Goal: Task Accomplishment & Management: Use online tool/utility

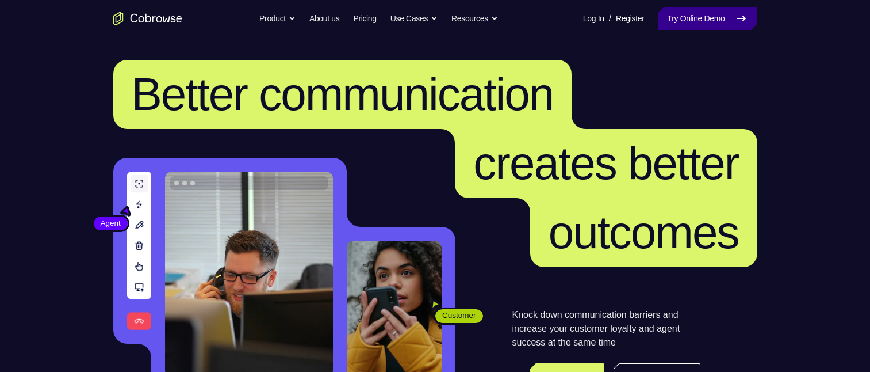
click at [679, 21] on link "Try Online Demo" at bounding box center [707, 18] width 99 height 23
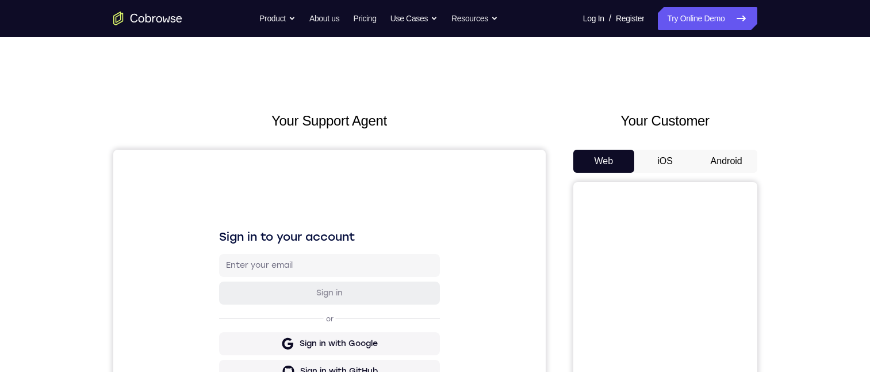
click at [726, 165] on button "Android" at bounding box center [727, 161] width 62 height 23
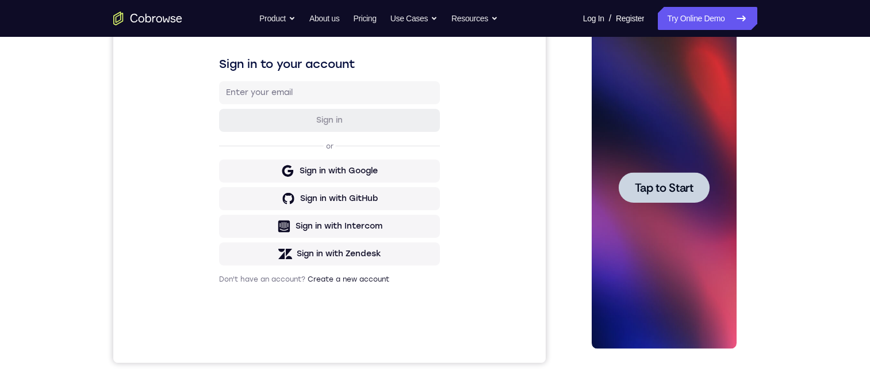
click at [650, 185] on span "Tap to Start" at bounding box center [664, 188] width 59 height 12
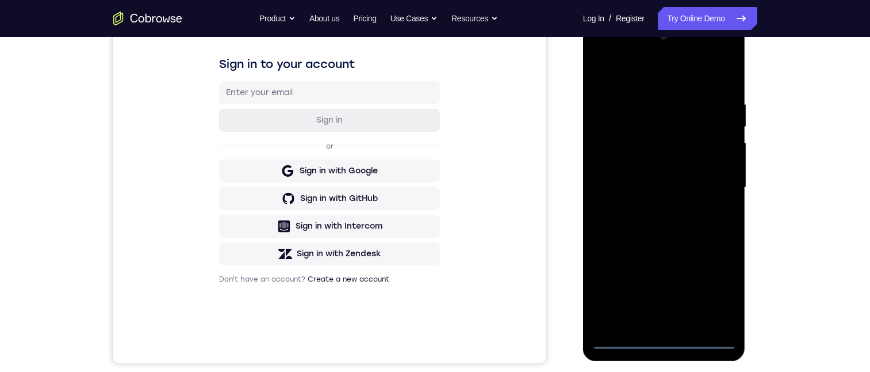
click at [661, 340] on div at bounding box center [664, 187] width 145 height 322
click at [710, 283] on div at bounding box center [664, 187] width 145 height 322
click at [675, 81] on div at bounding box center [664, 187] width 145 height 322
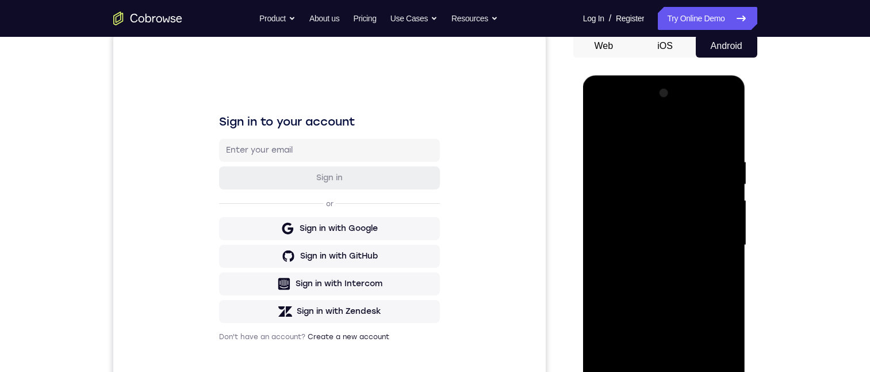
click at [710, 241] on div at bounding box center [664, 245] width 145 height 322
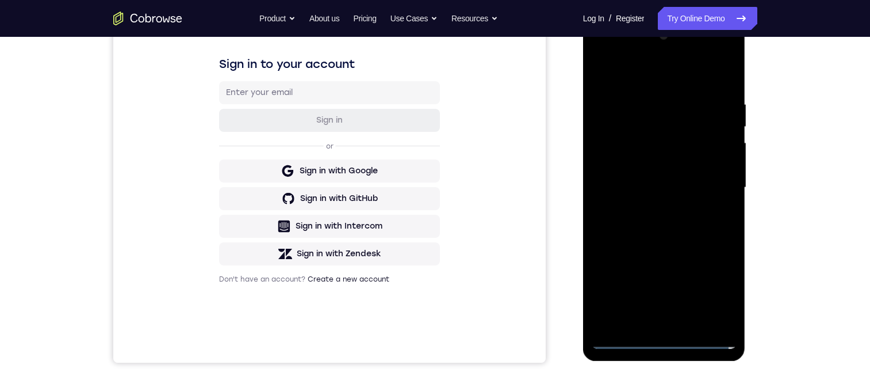
click at [649, 209] on div at bounding box center [664, 187] width 145 height 322
click at [662, 179] on div at bounding box center [664, 187] width 145 height 322
click at [663, 167] on div at bounding box center [664, 187] width 145 height 322
click at [671, 190] on div at bounding box center [664, 187] width 145 height 322
click at [695, 326] on div at bounding box center [664, 187] width 145 height 322
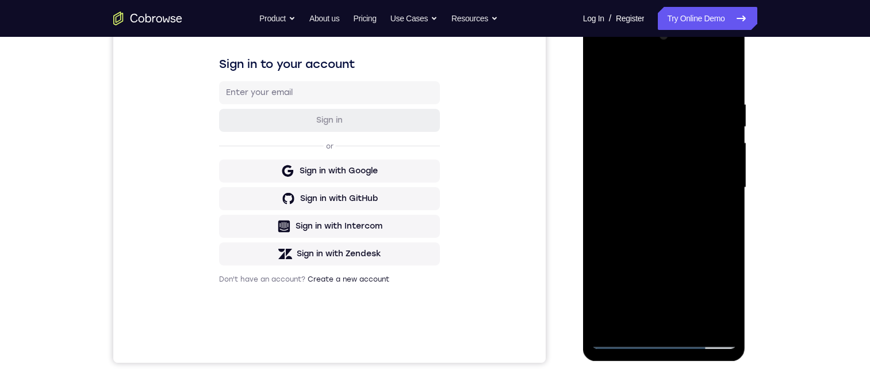
click at [725, 88] on div at bounding box center [664, 187] width 145 height 322
drag, startPoint x: 666, startPoint y: 74, endPoint x: 715, endPoint y: 65, distance: 50.3
click at [713, 65] on div at bounding box center [664, 187] width 145 height 322
drag, startPoint x: 637, startPoint y: 76, endPoint x: 736, endPoint y: 76, distance: 98.4
click at [736, 76] on div at bounding box center [664, 187] width 145 height 322
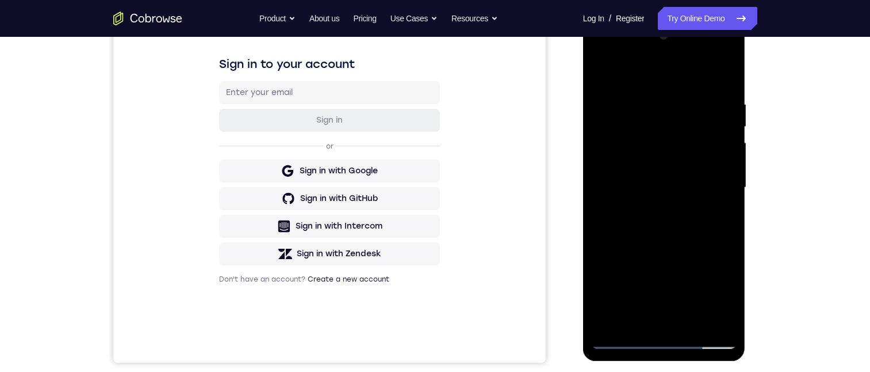
drag, startPoint x: 616, startPoint y: 76, endPoint x: 709, endPoint y: 68, distance: 92.9
click at [707, 68] on div at bounding box center [664, 187] width 145 height 322
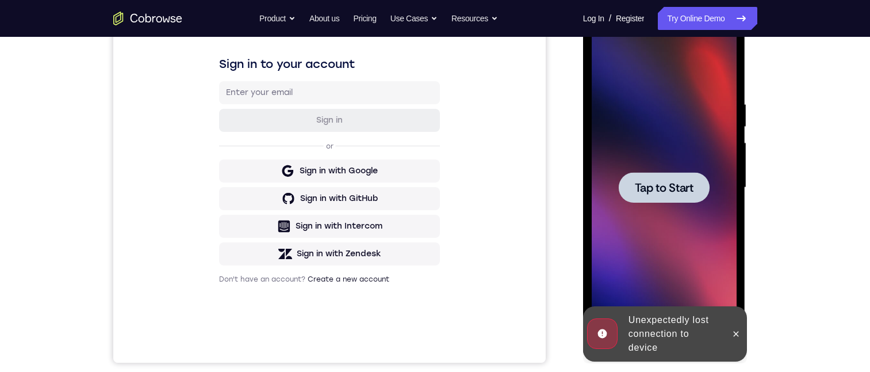
click at [684, 183] on span "Tap to Start" at bounding box center [664, 188] width 59 height 12
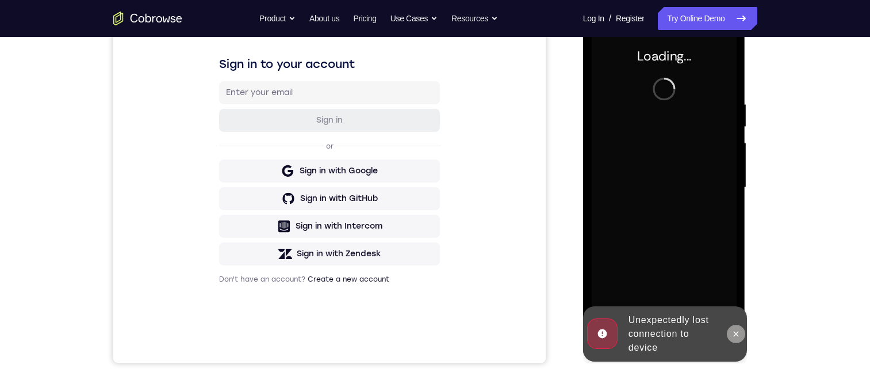
click at [739, 331] on icon at bounding box center [736, 333] width 9 height 9
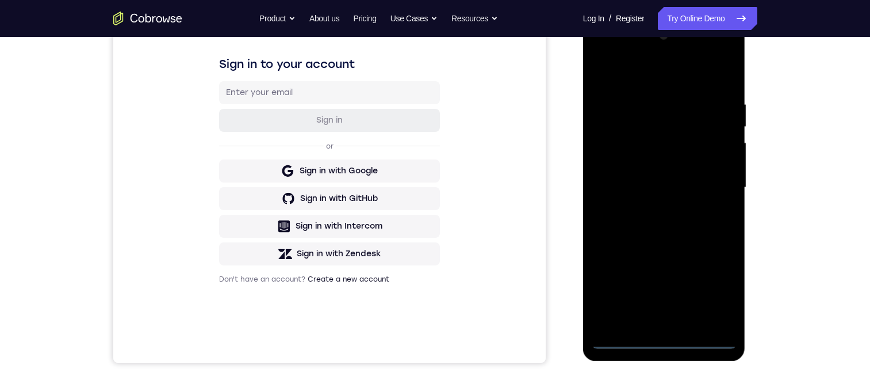
click at [660, 337] on div at bounding box center [664, 187] width 145 height 322
click at [721, 288] on div at bounding box center [664, 187] width 145 height 322
click at [644, 79] on div at bounding box center [664, 187] width 145 height 322
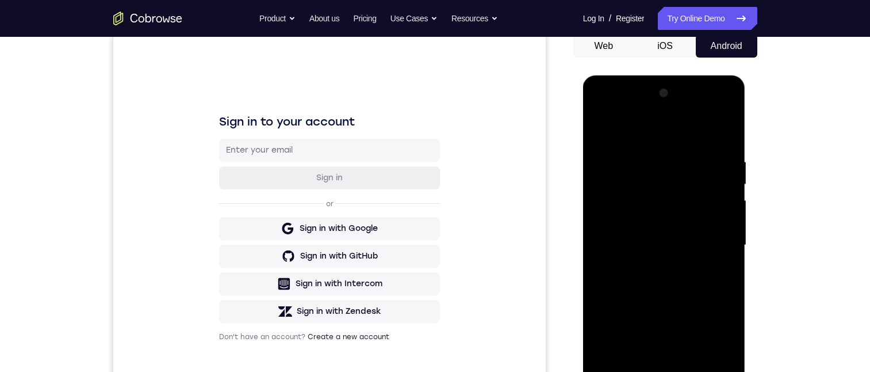
click at [724, 239] on div at bounding box center [664, 245] width 145 height 322
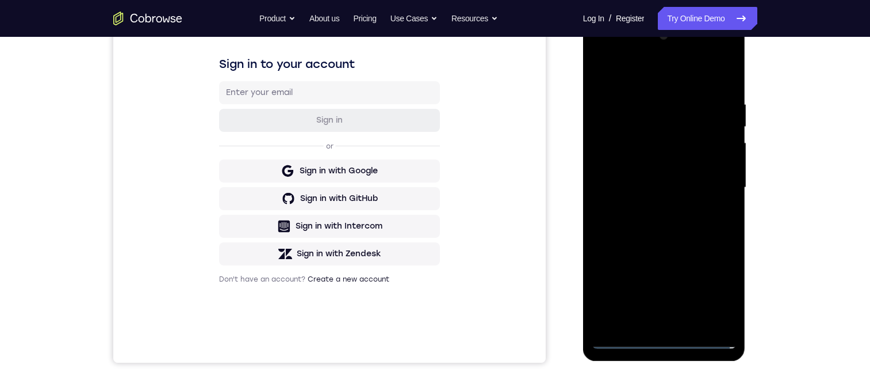
click at [646, 211] on div at bounding box center [664, 187] width 145 height 322
click at [650, 211] on div at bounding box center [664, 187] width 145 height 322
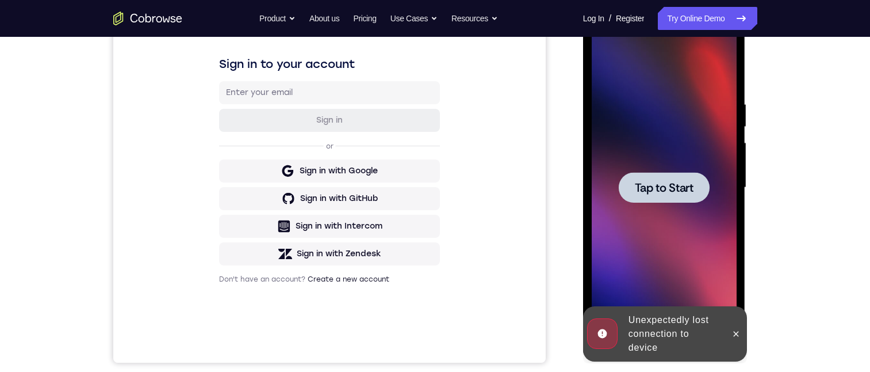
click at [650, 211] on div at bounding box center [664, 187] width 145 height 322
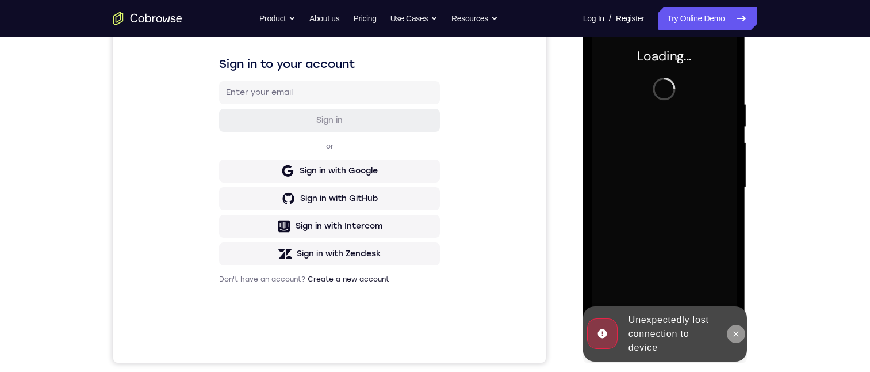
click at [738, 335] on icon at bounding box center [736, 333] width 5 height 5
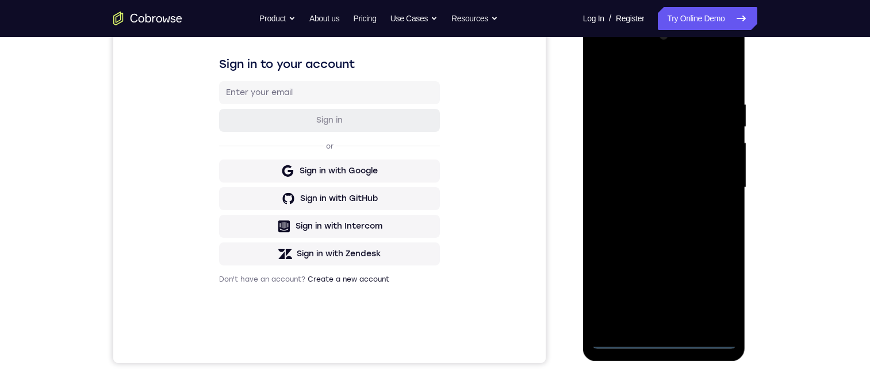
click at [658, 344] on div at bounding box center [664, 187] width 145 height 322
click at [714, 281] on div at bounding box center [664, 187] width 145 height 322
drag, startPoint x: 669, startPoint y: 74, endPoint x: 1013, endPoint y: 296, distance: 409.4
click at [669, 74] on div at bounding box center [664, 187] width 145 height 322
click at [708, 185] on div at bounding box center [664, 187] width 145 height 322
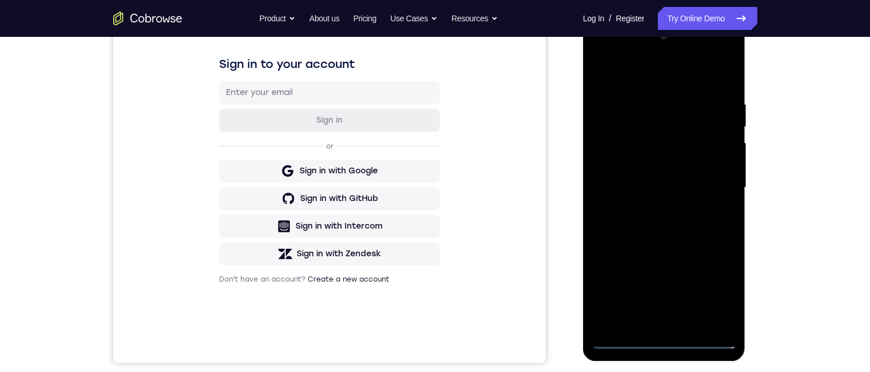
click at [646, 211] on div at bounding box center [664, 187] width 145 height 322
click at [651, 163] on div at bounding box center [664, 187] width 145 height 322
click at [671, 174] on div at bounding box center [664, 187] width 145 height 322
click at [682, 212] on div at bounding box center [664, 187] width 145 height 322
click at [726, 185] on div at bounding box center [664, 187] width 145 height 322
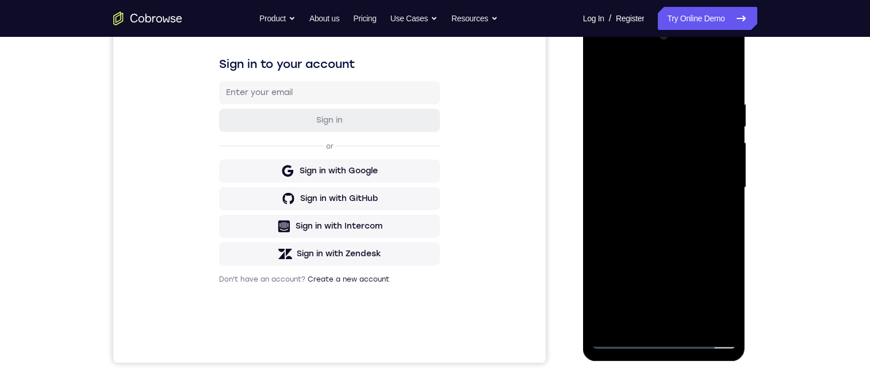
click at [699, 213] on div at bounding box center [664, 187] width 145 height 322
click at [656, 174] on div at bounding box center [664, 187] width 145 height 322
click at [699, 180] on div at bounding box center [664, 187] width 145 height 322
click at [670, 179] on div at bounding box center [664, 187] width 145 height 322
click at [706, 180] on div at bounding box center [664, 187] width 145 height 322
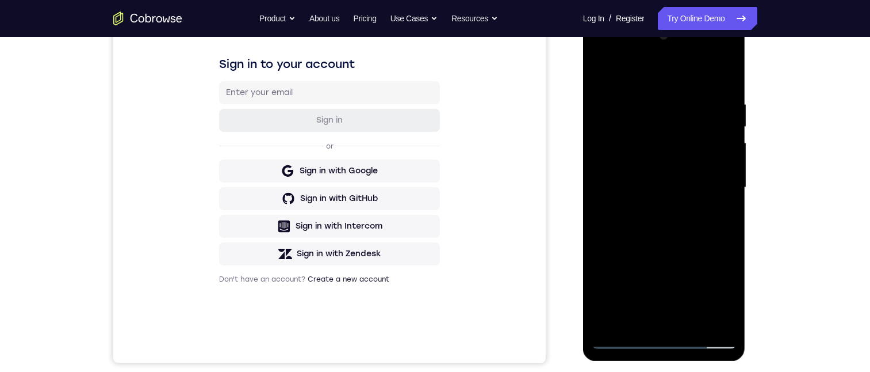
click at [674, 179] on div at bounding box center [664, 187] width 145 height 322
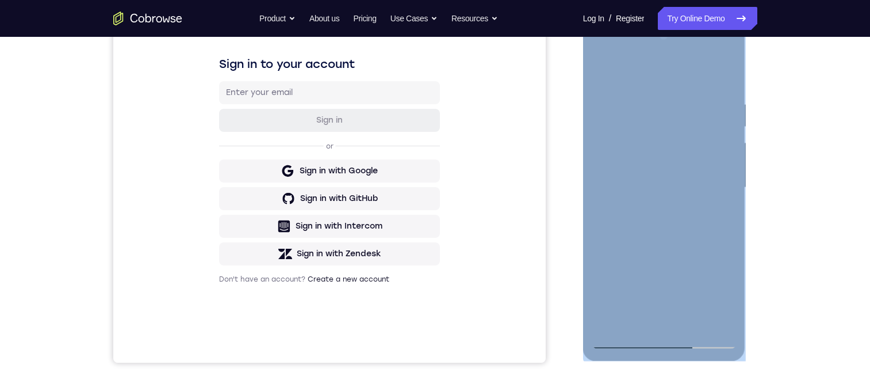
click at [729, 188] on div at bounding box center [664, 187] width 145 height 322
click at [661, 157] on div at bounding box center [664, 187] width 145 height 322
click at [662, 160] on div at bounding box center [664, 187] width 145 height 322
click at [697, 324] on div at bounding box center [664, 187] width 145 height 322
click at [675, 248] on div at bounding box center [664, 187] width 145 height 322
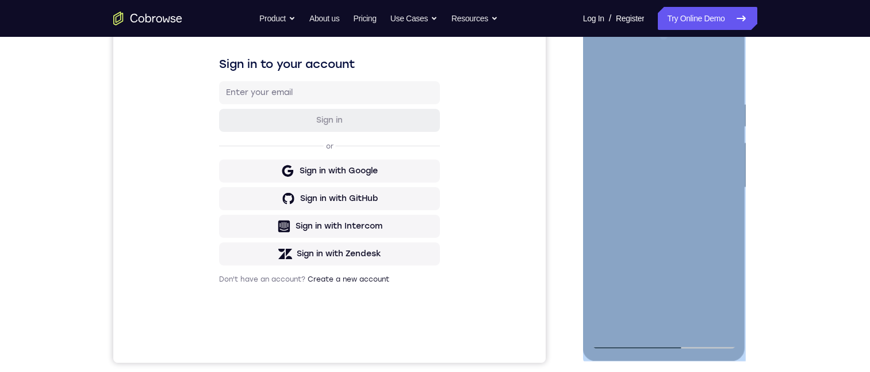
click at [679, 148] on div at bounding box center [664, 187] width 145 height 322
click at [724, 220] on div at bounding box center [664, 187] width 145 height 322
click at [600, 72] on div at bounding box center [664, 187] width 145 height 322
click at [656, 183] on div at bounding box center [664, 187] width 145 height 322
drag, startPoint x: 714, startPoint y: 212, endPoint x: 1154, endPoint y: 94, distance: 455.5
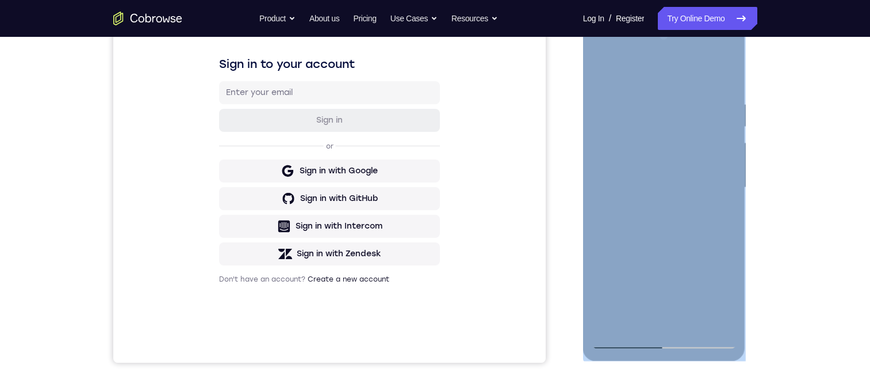
click at [714, 212] on div at bounding box center [664, 187] width 145 height 322
click at [600, 71] on div at bounding box center [664, 187] width 145 height 322
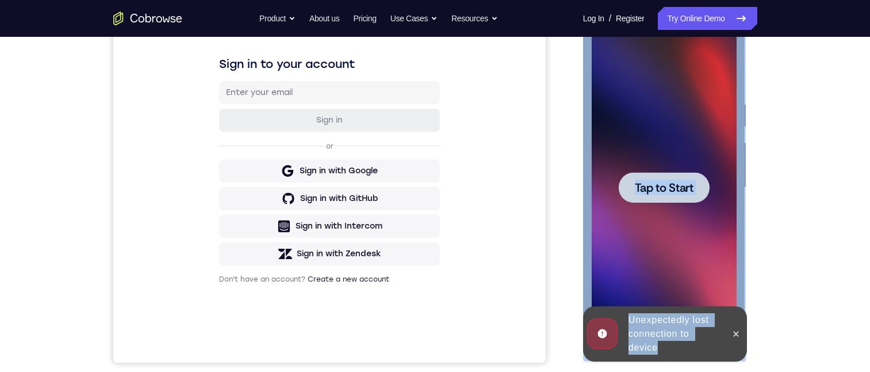
click at [637, 189] on span "Tap to Start" at bounding box center [664, 188] width 59 height 12
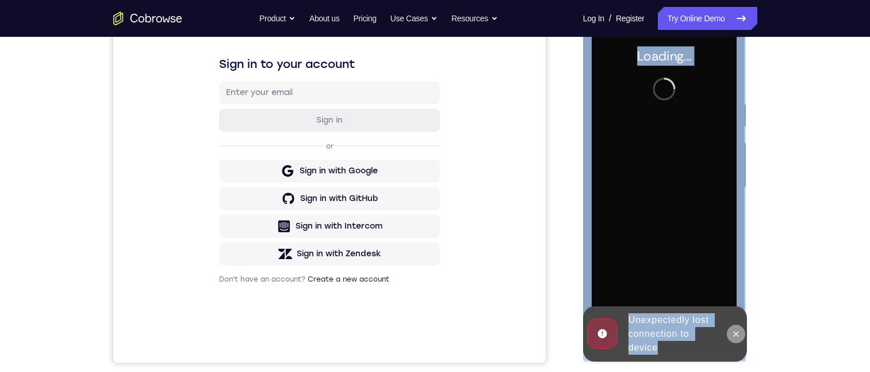
click at [741, 334] on button at bounding box center [736, 333] width 18 height 18
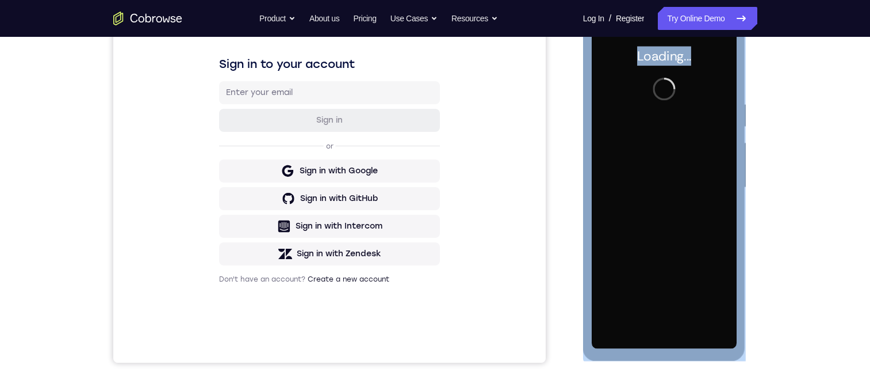
click at [698, 291] on div at bounding box center [664, 187] width 145 height 322
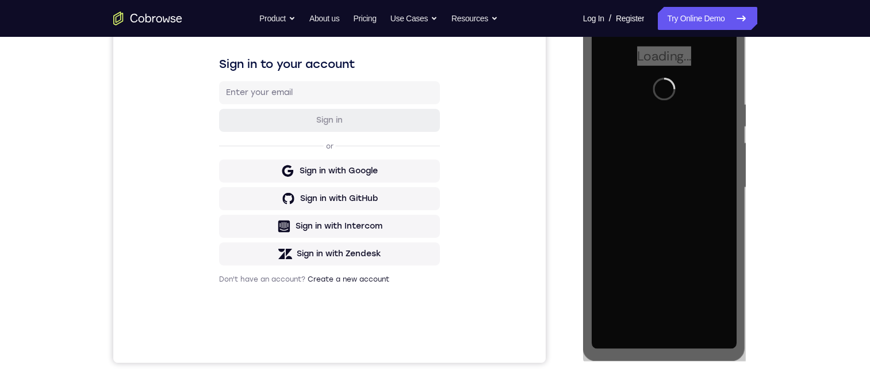
click at [573, 251] on div at bounding box center [665, 186] width 184 height 354
click at [560, 255] on div "Your Support Agent Your Customer Web iOS Android" at bounding box center [435, 150] width 644 height 425
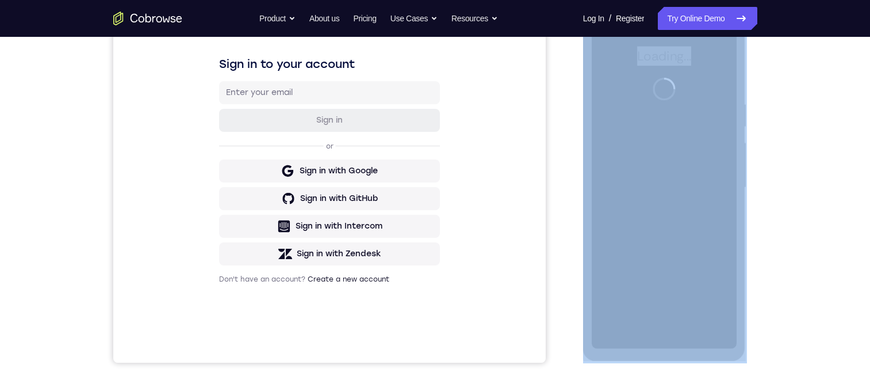
click at [560, 255] on div "Your Support Agent Your Customer Web iOS Android" at bounding box center [435, 150] width 644 height 425
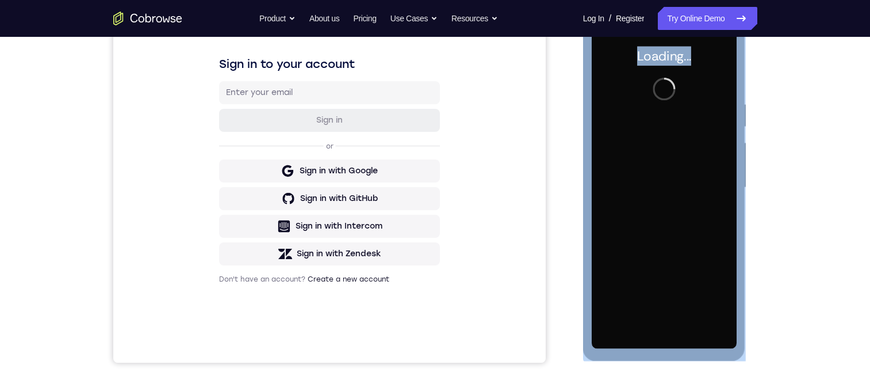
drag, startPoint x: 1143, startPoint y: 273, endPoint x: 604, endPoint y: 259, distance: 539.7
click at [606, 259] on div at bounding box center [664, 187] width 145 height 322
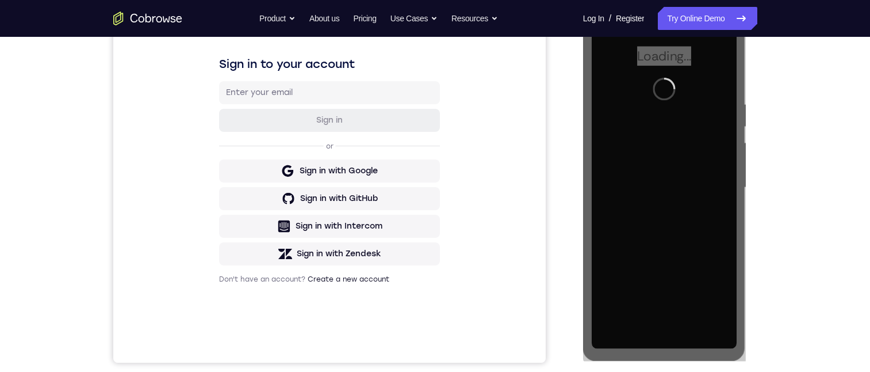
drag, startPoint x: 575, startPoint y: 262, endPoint x: -2, endPoint y: 242, distance: 576.6
click at [575, 262] on div at bounding box center [665, 186] width 184 height 354
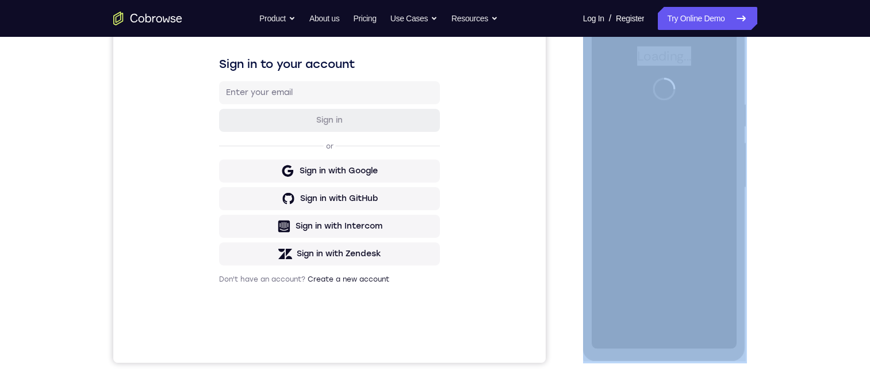
drag, startPoint x: -2, startPoint y: 242, endPoint x: 574, endPoint y: 262, distance: 576.1
click at [574, 262] on div at bounding box center [665, 186] width 184 height 354
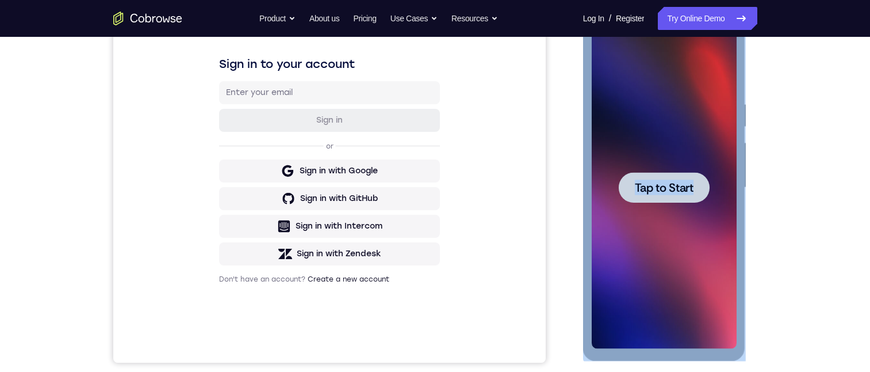
click at [633, 173] on div at bounding box center [664, 187] width 91 height 30
click at [661, 195] on div at bounding box center [664, 187] width 91 height 30
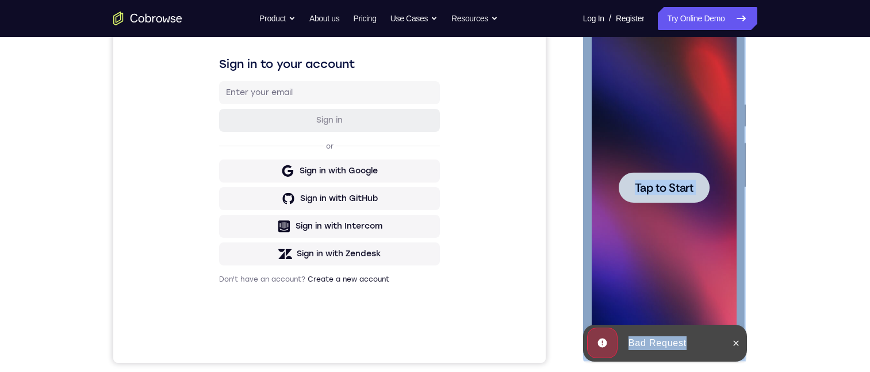
click at [642, 175] on div at bounding box center [664, 187] width 91 height 30
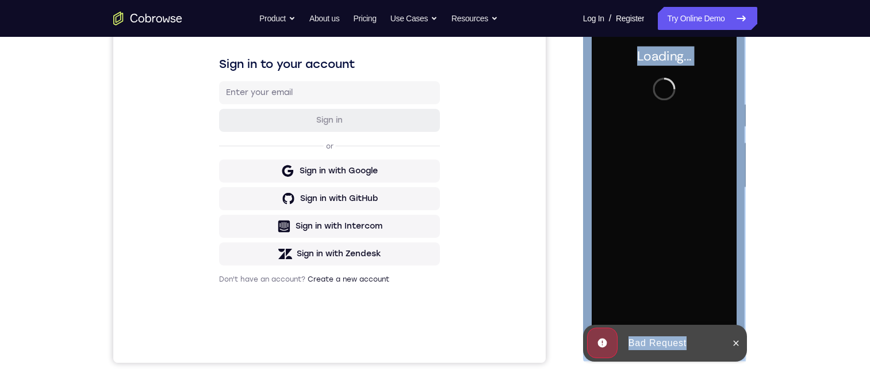
drag, startPoint x: 737, startPoint y: 344, endPoint x: 642, endPoint y: 299, distance: 105.2
click at [737, 345] on icon at bounding box center [736, 342] width 9 height 9
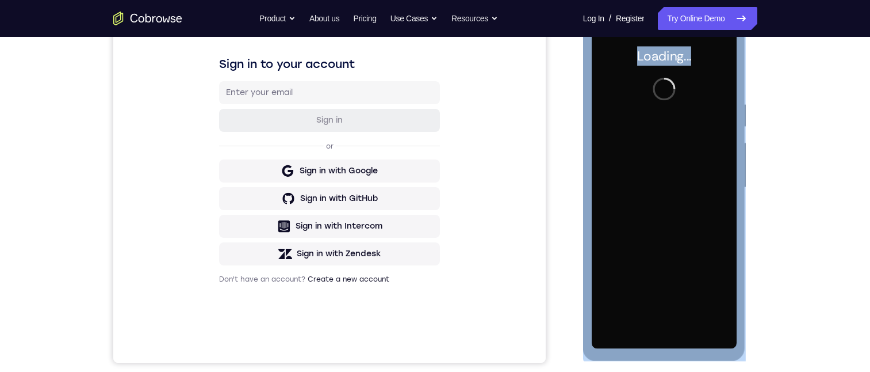
click at [627, 282] on div at bounding box center [664, 187] width 145 height 322
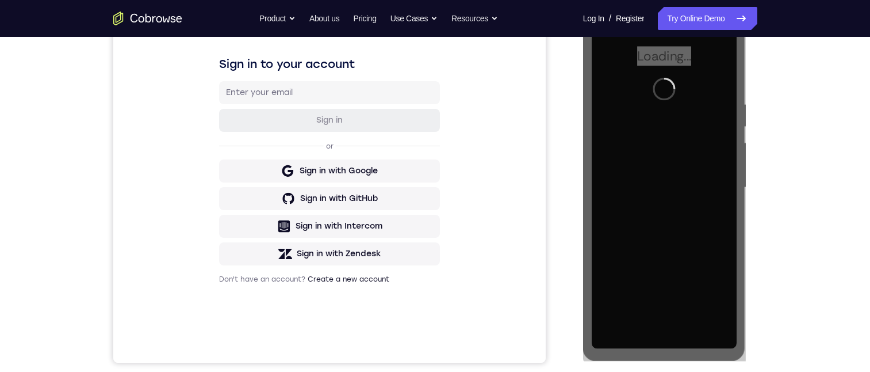
drag, startPoint x: 574, startPoint y: 286, endPoint x: 12, endPoint y: 271, distance: 562.1
click at [574, 286] on div at bounding box center [665, 186] width 184 height 354
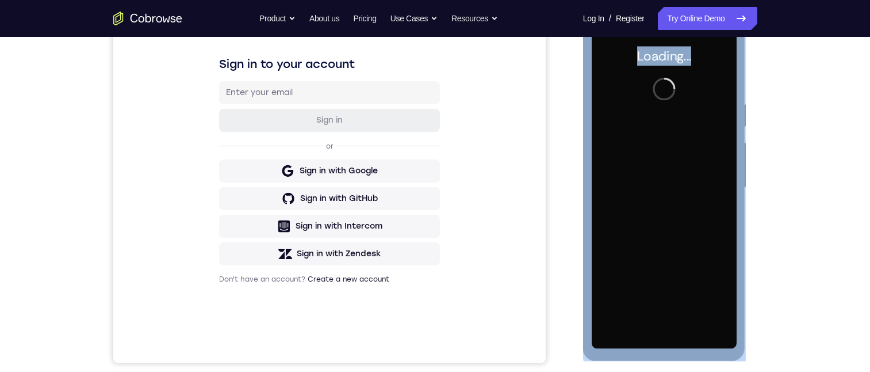
click at [586, 286] on div "Loading..." at bounding box center [664, 189] width 163 height 343
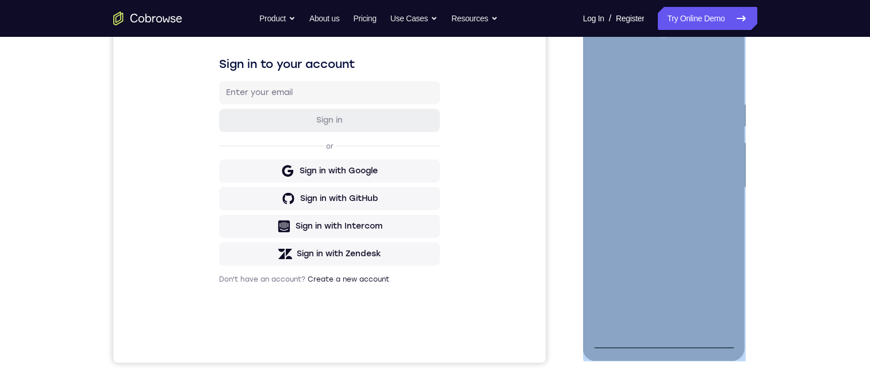
drag, startPoint x: 586, startPoint y: 286, endPoint x: 664, endPoint y: 336, distance: 93.2
click at [664, 336] on div at bounding box center [664, 187] width 145 height 322
click at [626, 342] on div at bounding box center [664, 187] width 145 height 322
click at [623, 340] on div at bounding box center [664, 187] width 145 height 322
click at [667, 336] on div at bounding box center [664, 187] width 145 height 322
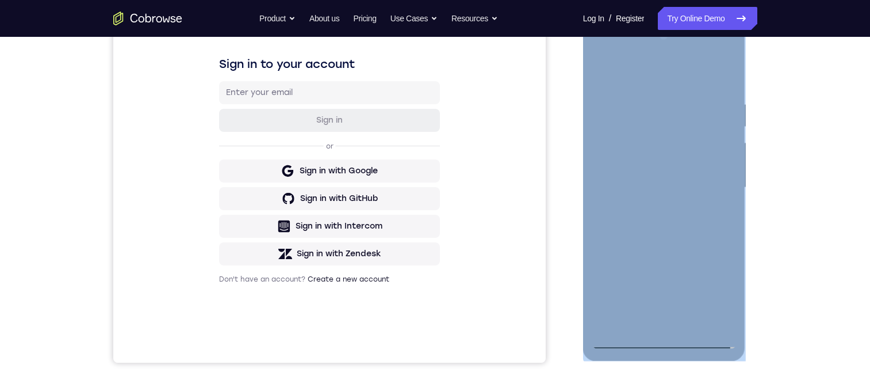
click at [711, 290] on div at bounding box center [664, 187] width 145 height 322
click at [667, 75] on div at bounding box center [664, 187] width 145 height 322
click at [710, 183] on div at bounding box center [664, 187] width 145 height 322
click at [715, 183] on div at bounding box center [664, 187] width 145 height 322
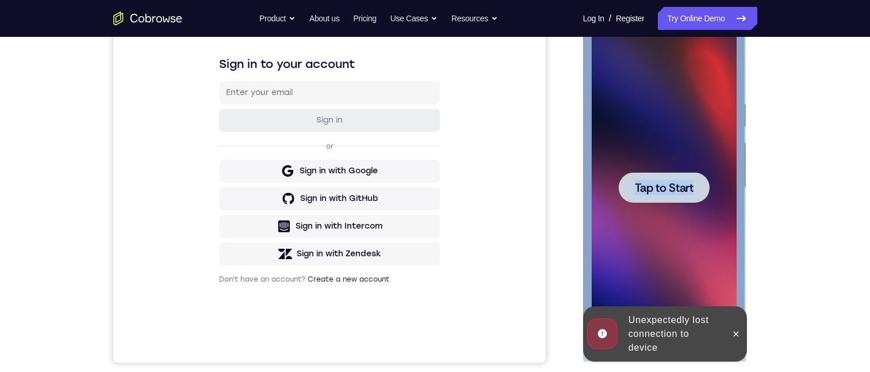
drag, startPoint x: 741, startPoint y: 336, endPoint x: 689, endPoint y: 255, distance: 96.2
click at [743, 336] on button at bounding box center [736, 333] width 18 height 18
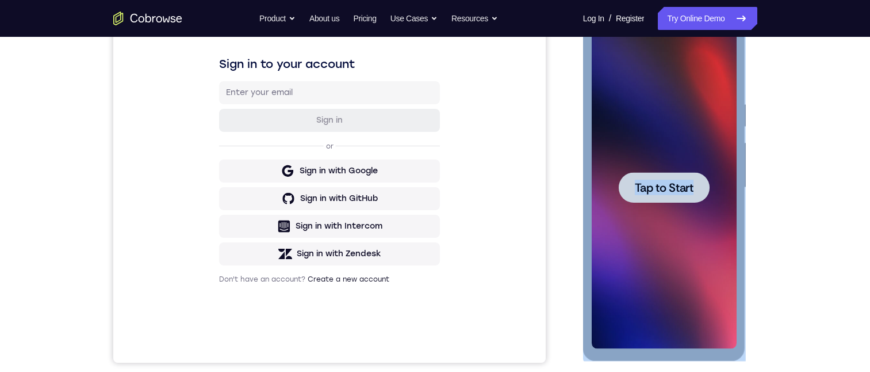
click at [681, 223] on div at bounding box center [664, 187] width 145 height 322
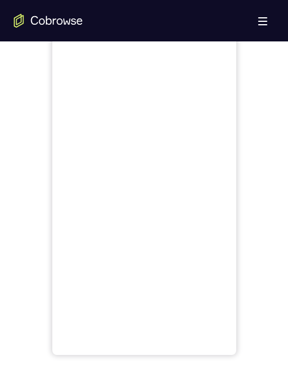
scroll to position [518, 0]
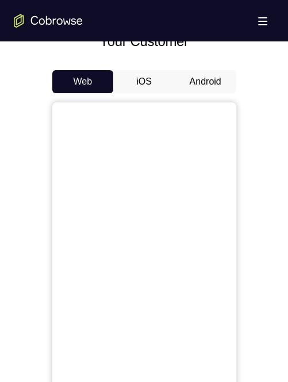
click at [215, 83] on button "Android" at bounding box center [206, 81] width 62 height 23
click at [201, 83] on button "Android" at bounding box center [206, 81] width 62 height 23
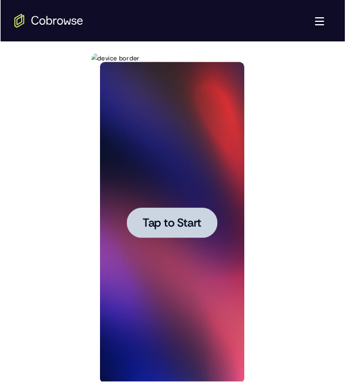
scroll to position [0, 0]
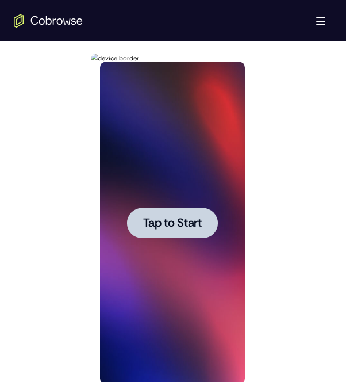
click at [182, 201] on div at bounding box center [172, 223] width 145 height 322
click at [197, 173] on div at bounding box center [172, 223] width 145 height 322
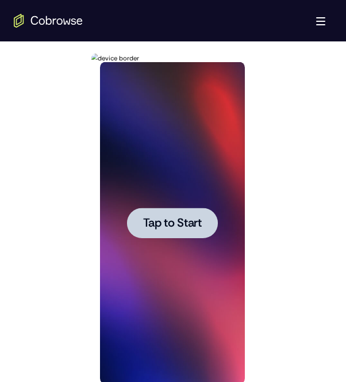
click at [197, 173] on div at bounding box center [172, 223] width 145 height 322
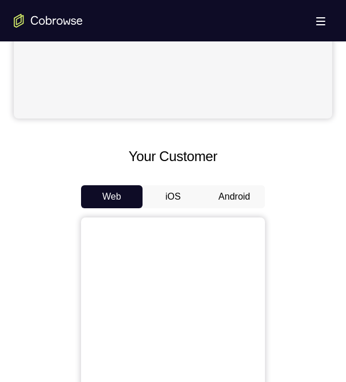
scroll to position [575, 0]
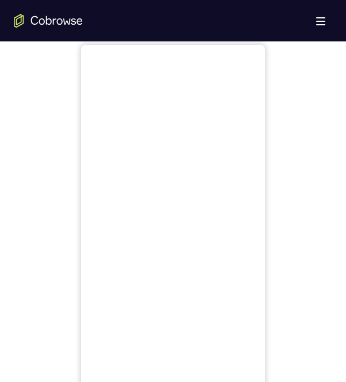
click at [228, 36] on button "Android" at bounding box center [235, 24] width 62 height 23
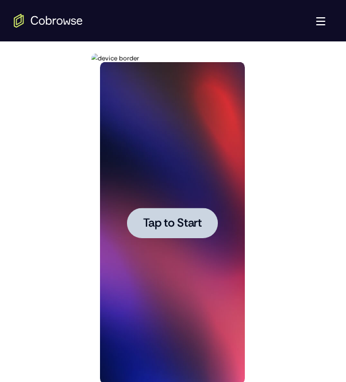
scroll to position [0, 0]
click at [150, 202] on div at bounding box center [172, 223] width 145 height 322
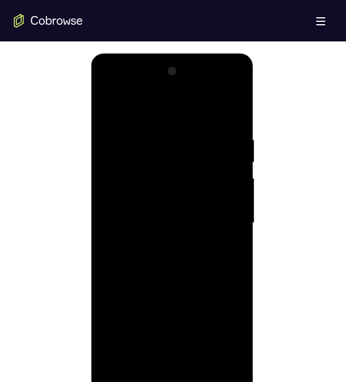
scroll to position [633, 0]
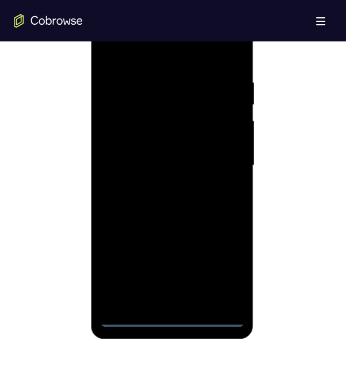
click at [173, 320] on div at bounding box center [172, 166] width 145 height 322
click at [227, 271] on div at bounding box center [172, 166] width 145 height 322
click at [178, 47] on div at bounding box center [172, 166] width 145 height 322
click at [219, 168] on div at bounding box center [172, 166] width 145 height 322
click at [159, 191] on div at bounding box center [172, 166] width 145 height 322
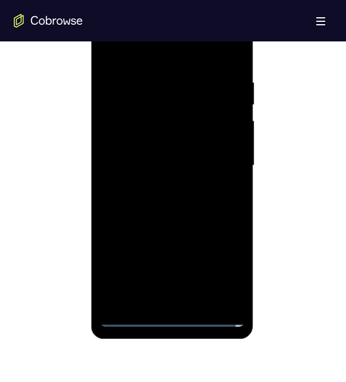
click at [158, 150] on div at bounding box center [172, 166] width 145 height 322
click at [154, 140] on div at bounding box center [172, 166] width 145 height 322
click at [155, 162] on div at bounding box center [172, 166] width 145 height 322
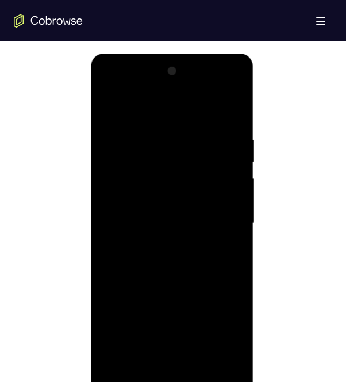
click at [175, 256] on div at bounding box center [172, 223] width 145 height 322
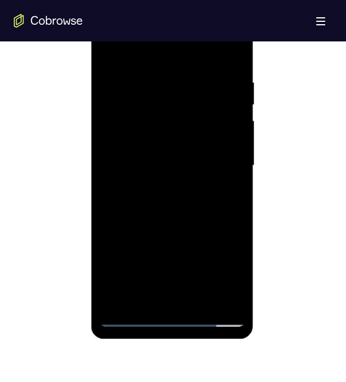
click at [202, 301] on div at bounding box center [172, 166] width 145 height 322
click at [198, 300] on div at bounding box center [172, 166] width 145 height 322
click at [195, 223] on div at bounding box center [172, 166] width 145 height 322
click at [194, 214] on div at bounding box center [172, 166] width 145 height 322
drag, startPoint x: 137, startPoint y: 51, endPoint x: 254, endPoint y: 123, distance: 137.4
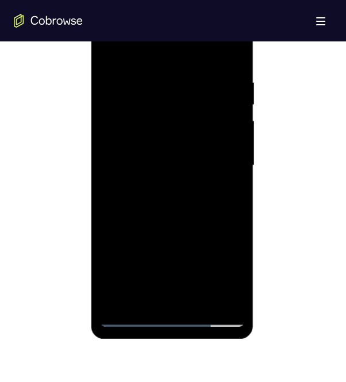
click at [255, 71] on html "Online web based iOS Simulators and Android Emulators. Run iPhone, iPad, Mobile…" at bounding box center [173, 168] width 164 height 345
click at [202, 299] on div at bounding box center [172, 166] width 145 height 322
click at [200, 299] on div at bounding box center [172, 166] width 145 height 322
click at [200, 301] on div at bounding box center [172, 166] width 145 height 322
click at [191, 229] on div at bounding box center [172, 166] width 145 height 322
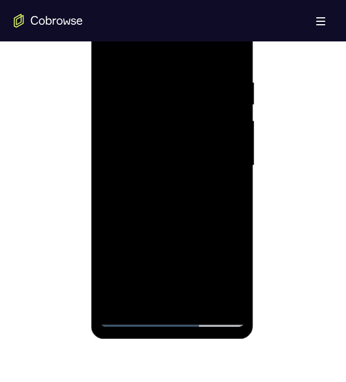
drag, startPoint x: 139, startPoint y: 60, endPoint x: 248, endPoint y: 71, distance: 109.9
click at [248, 71] on div at bounding box center [172, 167] width 163 height 343
click at [109, 53] on div at bounding box center [172, 166] width 145 height 322
click at [109, 35] on div at bounding box center [172, 166] width 145 height 322
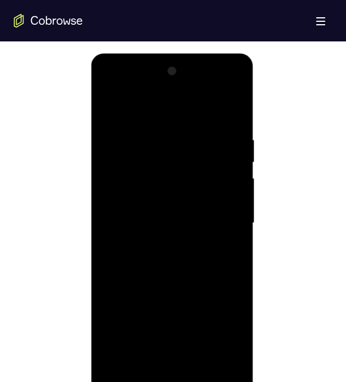
click at [161, 269] on div at bounding box center [172, 223] width 145 height 322
click at [108, 87] on div at bounding box center [172, 223] width 145 height 322
click at [224, 327] on div at bounding box center [172, 223] width 145 height 322
click at [111, 109] on div at bounding box center [172, 223] width 145 height 322
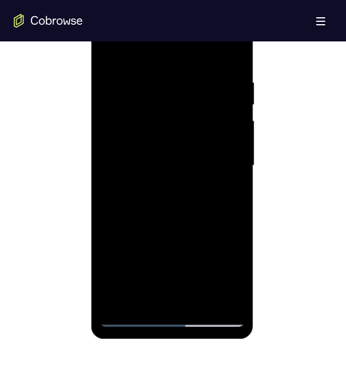
click at [150, 131] on div at bounding box center [172, 166] width 145 height 322
click at [148, 193] on div at bounding box center [172, 166] width 145 height 322
click at [235, 51] on div at bounding box center [172, 166] width 145 height 322
click at [235, 50] on div at bounding box center [172, 166] width 145 height 322
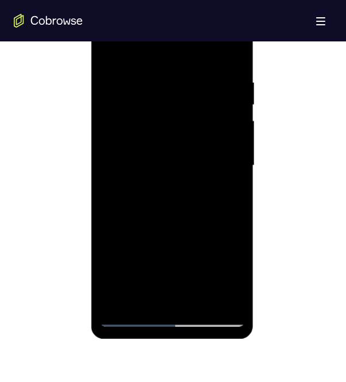
click at [235, 50] on div at bounding box center [172, 166] width 145 height 322
click at [236, 47] on div at bounding box center [172, 166] width 145 height 322
click at [235, 49] on div at bounding box center [172, 166] width 145 height 322
click at [108, 53] on div at bounding box center [172, 166] width 145 height 322
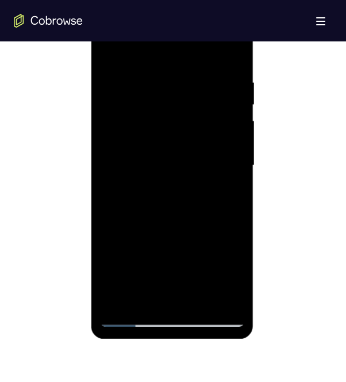
click at [112, 51] on div at bounding box center [172, 166] width 145 height 322
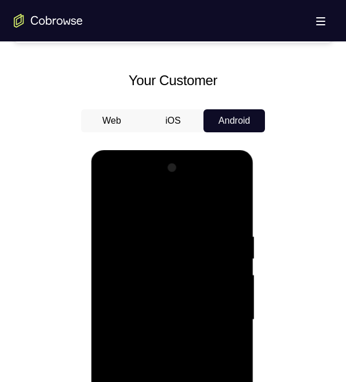
scroll to position [575, 0]
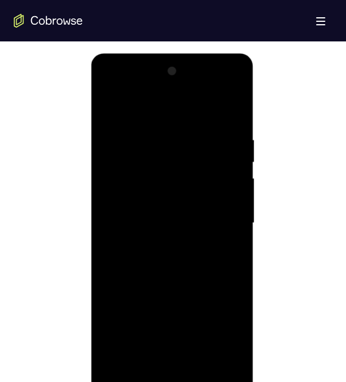
click at [112, 109] on div at bounding box center [172, 223] width 145 height 322
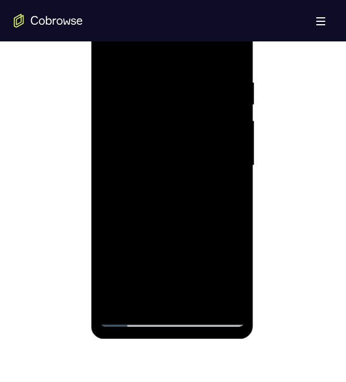
click at [133, 181] on div at bounding box center [172, 166] width 145 height 322
click at [186, 74] on div at bounding box center [172, 166] width 145 height 322
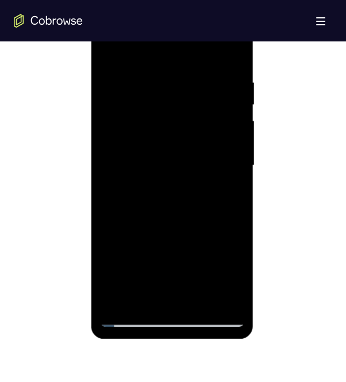
click at [186, 74] on div at bounding box center [172, 166] width 145 height 322
click at [195, 75] on div at bounding box center [172, 166] width 145 height 322
